Goal: Information Seeking & Learning: Learn about a topic

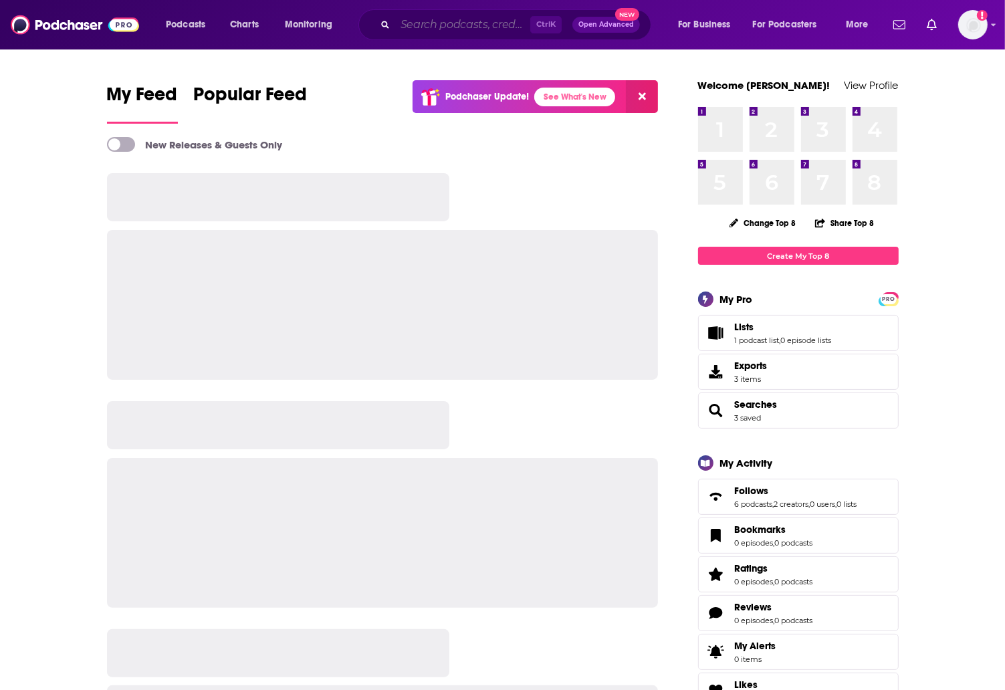
click at [486, 27] on input "Search podcasts, credits, & more..." at bounding box center [462, 24] width 135 height 21
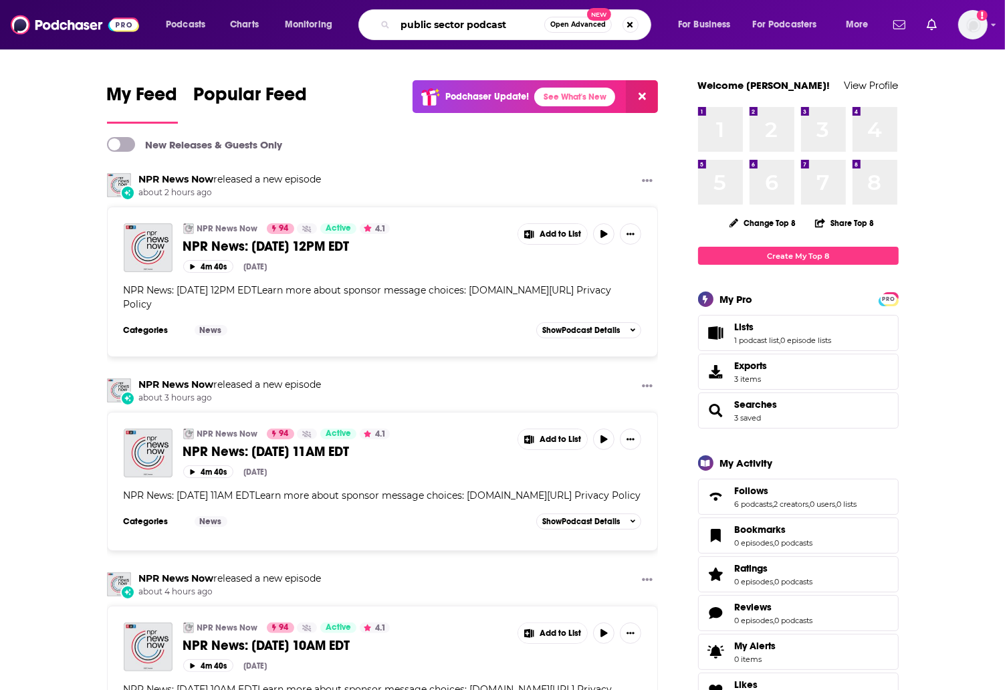
type input "public sector podcast"
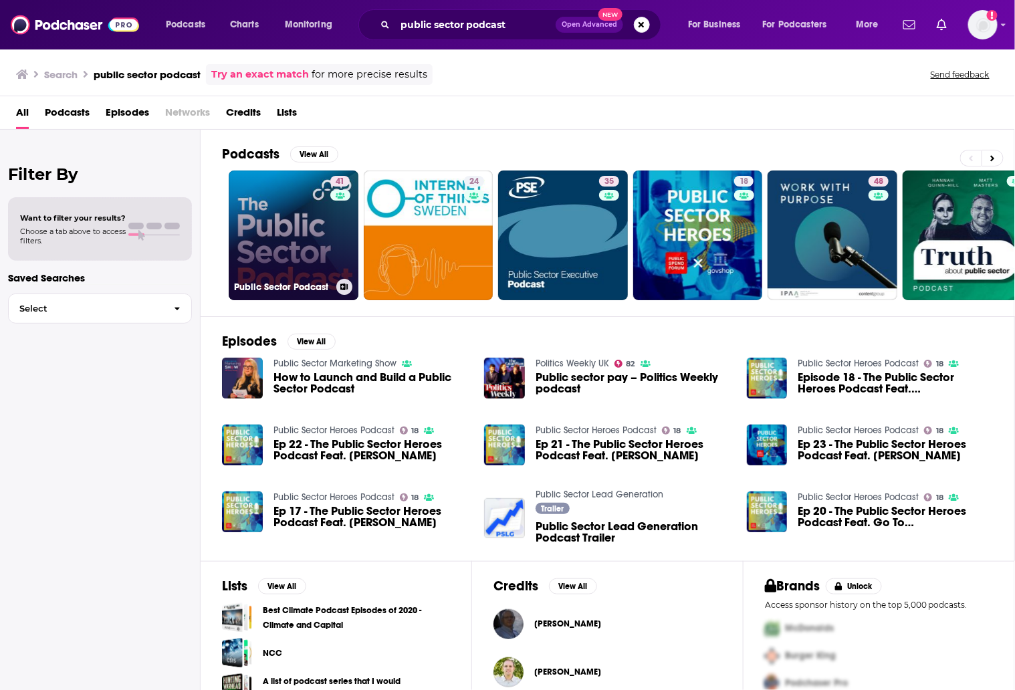
click at [324, 228] on link "41 Public Sector Podcast" at bounding box center [294, 236] width 130 height 130
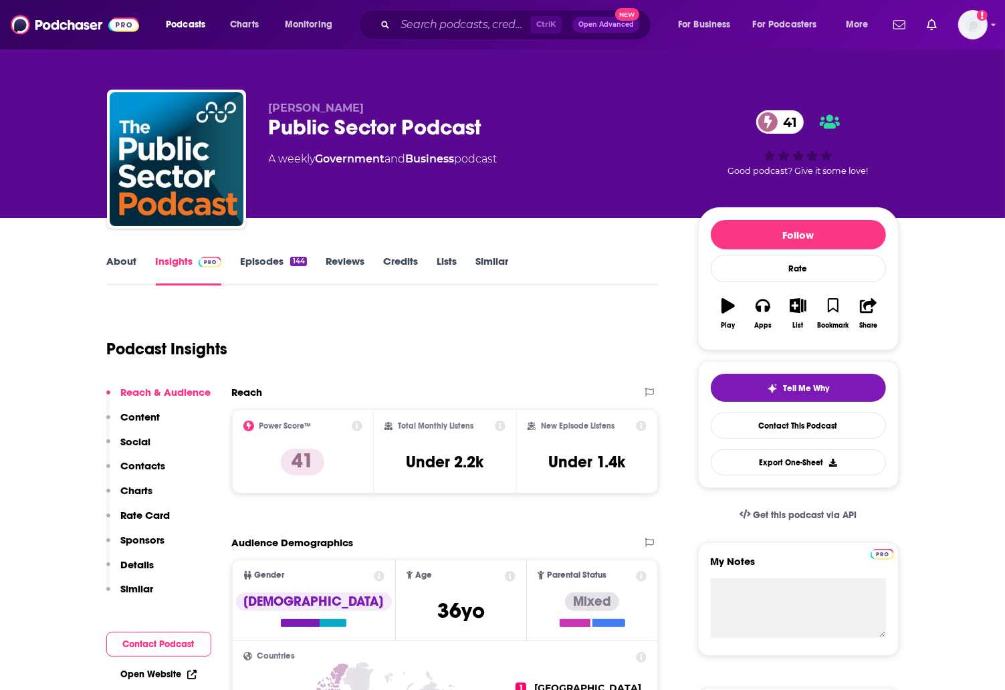
click at [122, 264] on link "About" at bounding box center [122, 270] width 30 height 31
